Goal: Task Accomplishment & Management: Manage account settings

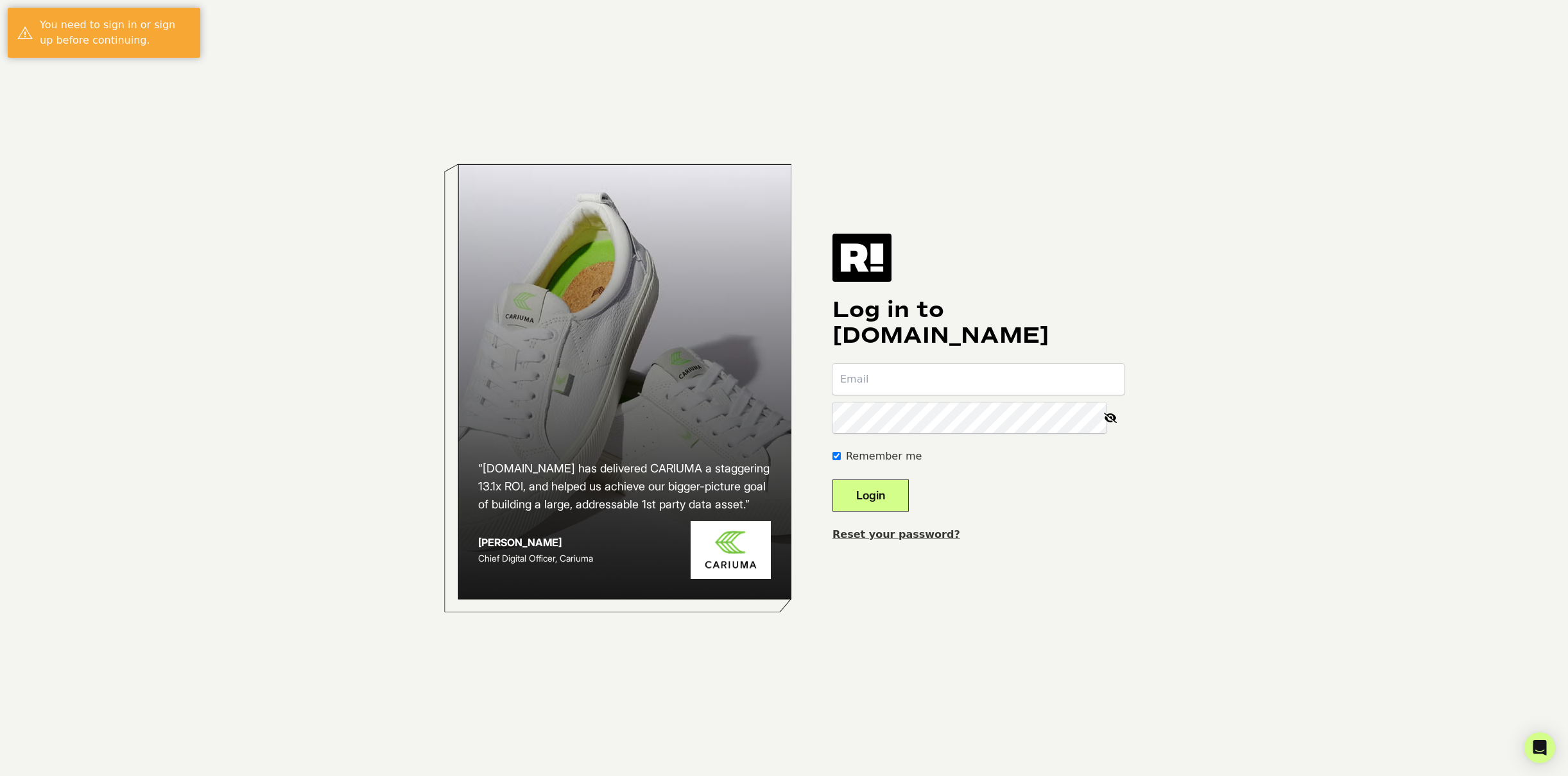
type input "jmullenix+cp@actengage.com"
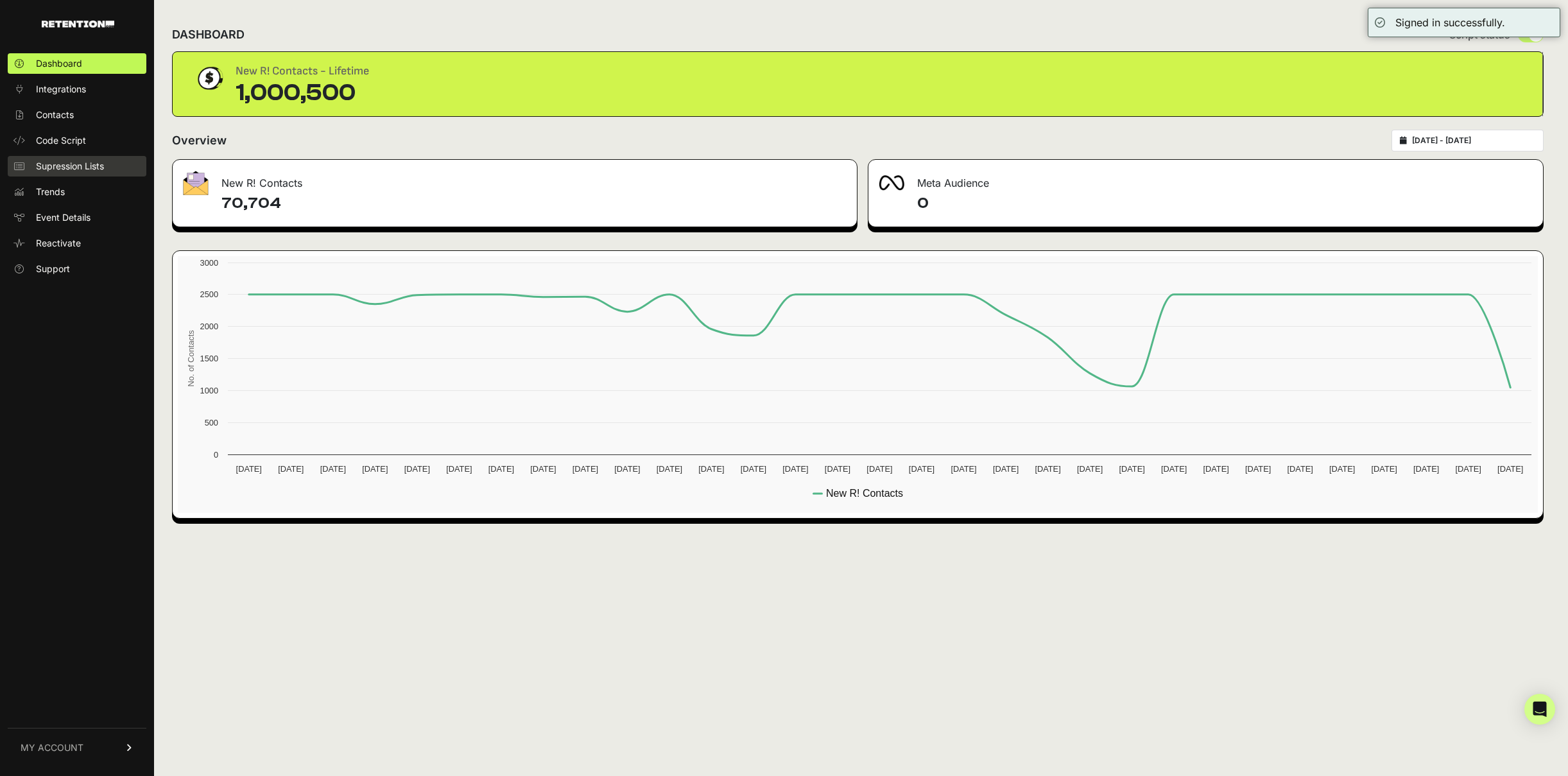
click at [51, 167] on span "Supression Lists" at bounding box center [69, 166] width 68 height 13
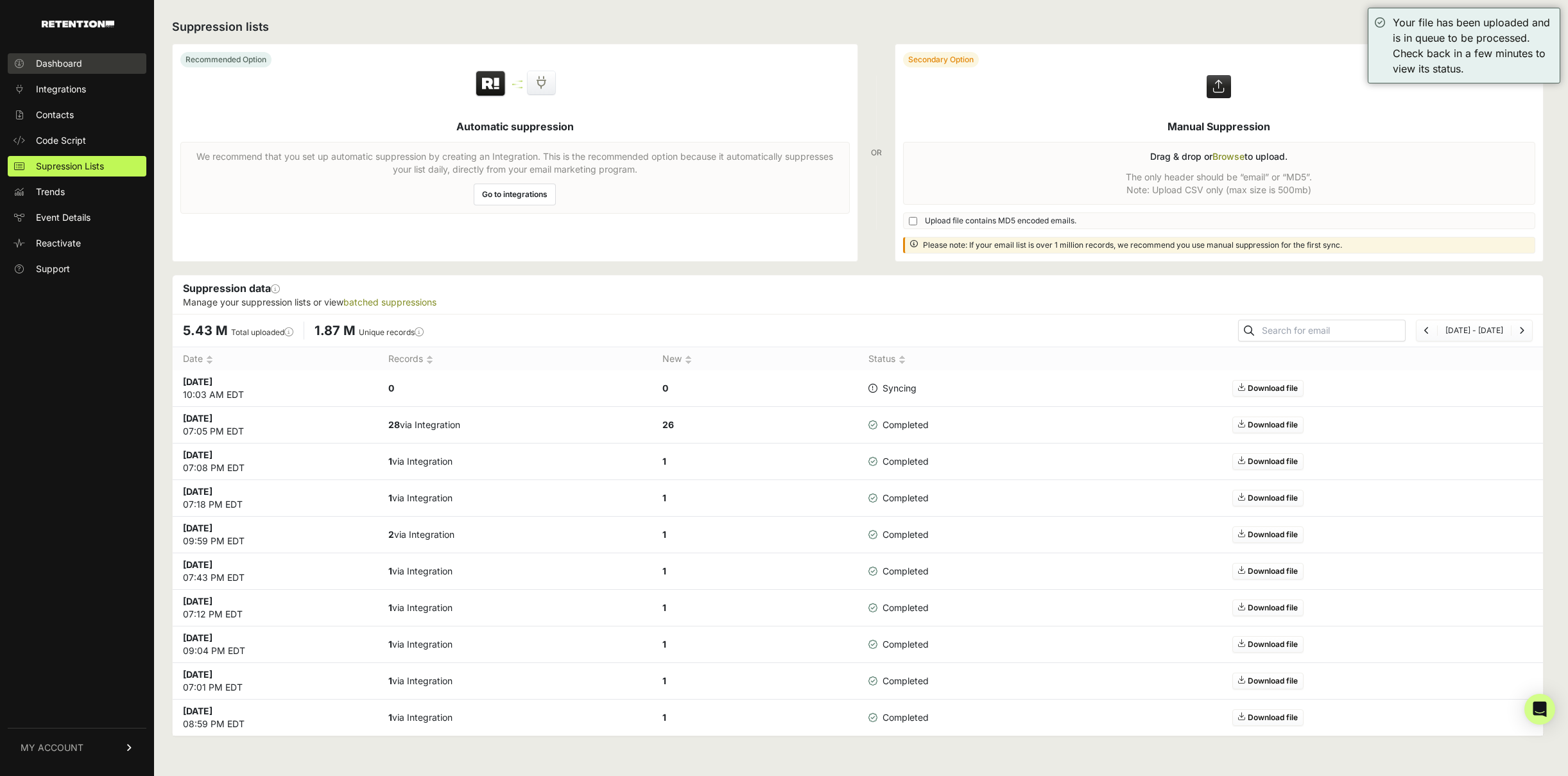
click at [61, 66] on span "Dashboard" at bounding box center [59, 64] width 46 height 13
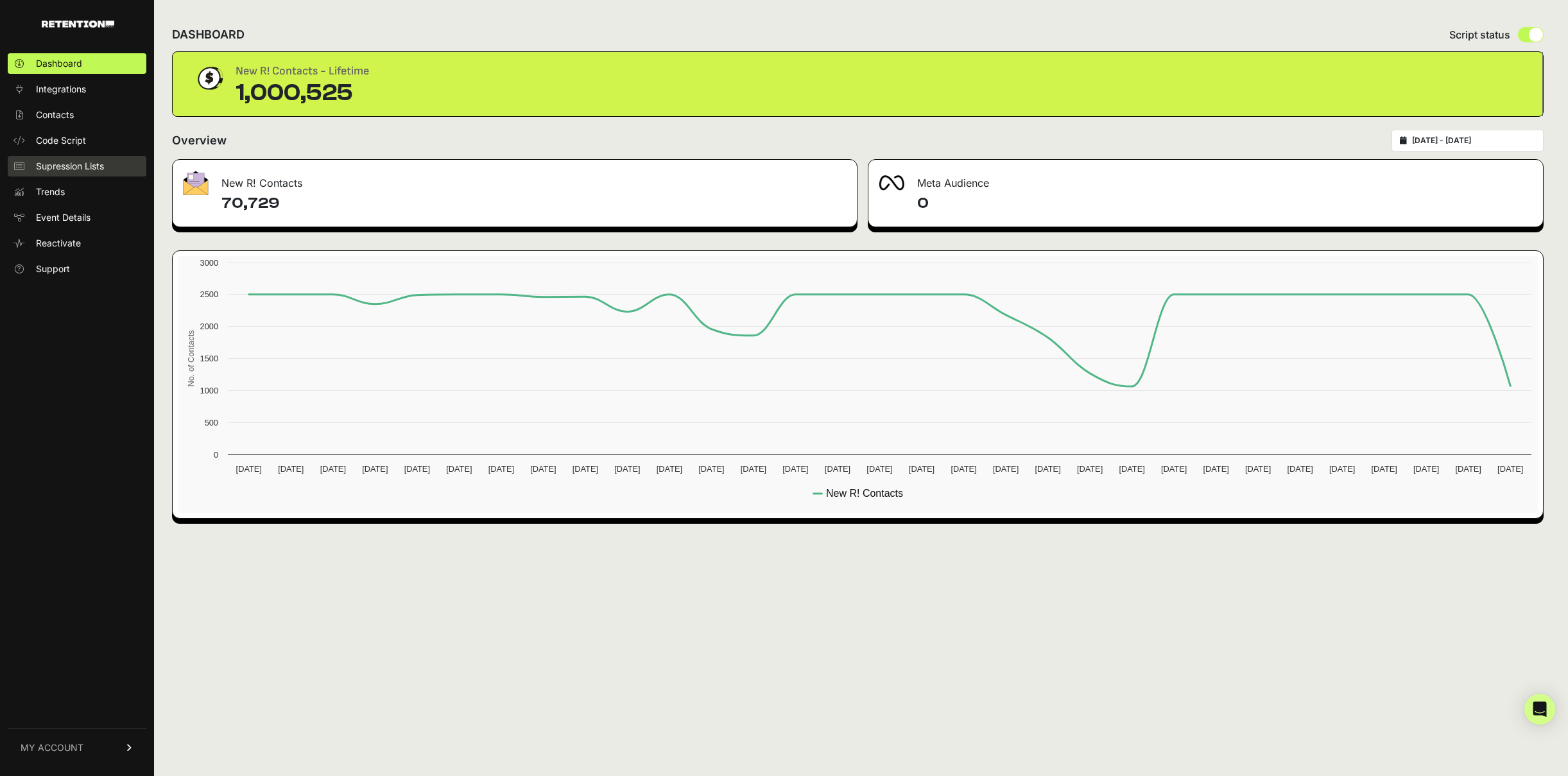
click at [56, 163] on span "Supression Lists" at bounding box center [69, 166] width 68 height 13
